Goal: Task Accomplishment & Management: Use online tool/utility

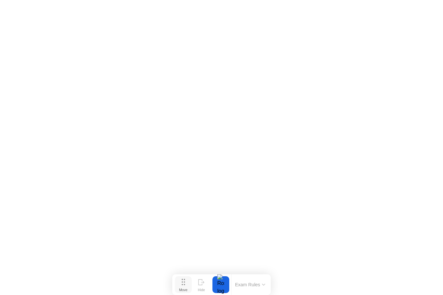
click at [184, 284] on icon at bounding box center [184, 282] width 4 height 6
click div "End Proctoring Session"
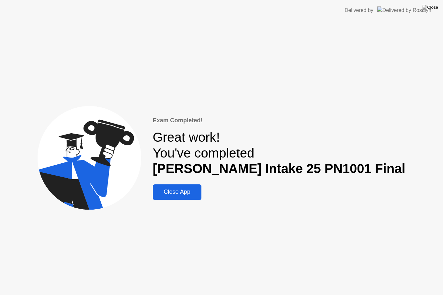
click at [194, 199] on button "Close App" at bounding box center [177, 193] width 49 height 16
